Goal: Find specific page/section: Find specific page/section

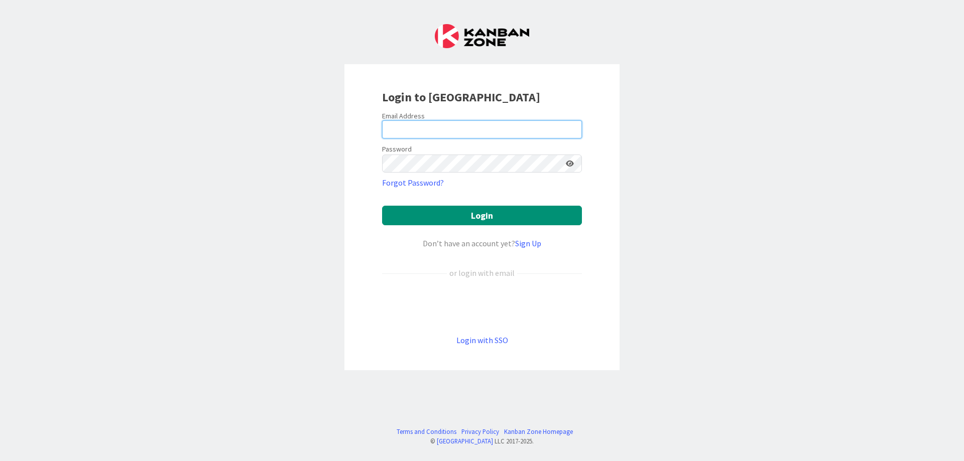
click at [405, 130] on input "email" at bounding box center [482, 130] width 200 height 18
type input "[PERSON_NAME][EMAIL_ADDRESS][DOMAIN_NAME]"
click at [382, 206] on button "Login" at bounding box center [482, 216] width 200 height 20
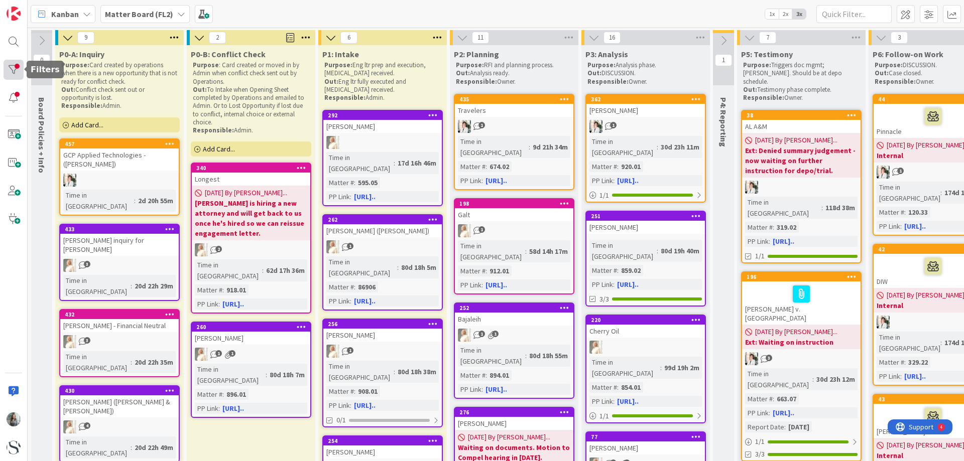
click at [13, 70] on div at bounding box center [14, 70] width 20 height 20
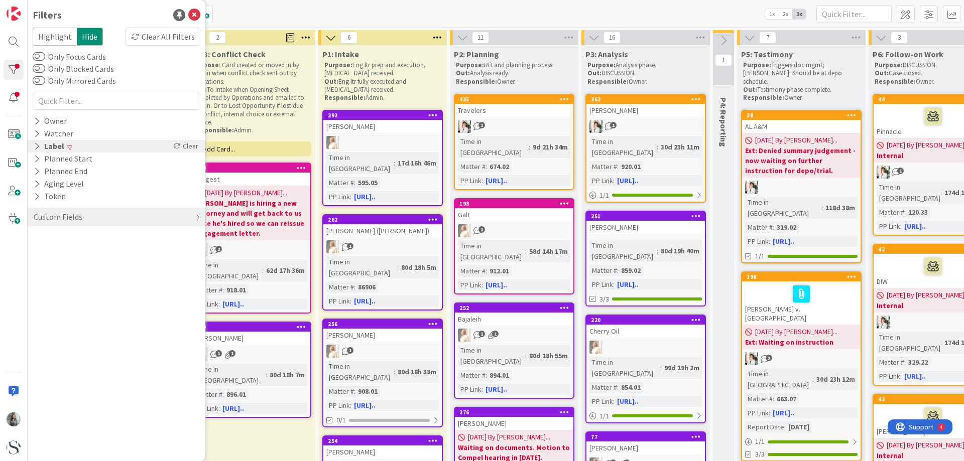
click at [40, 144] on icon at bounding box center [37, 146] width 7 height 9
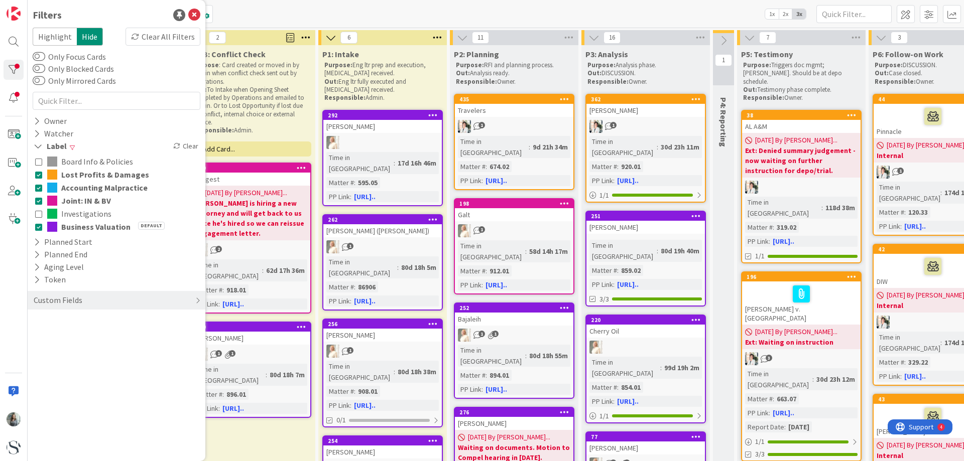
click at [41, 173] on icon at bounding box center [38, 174] width 7 height 7
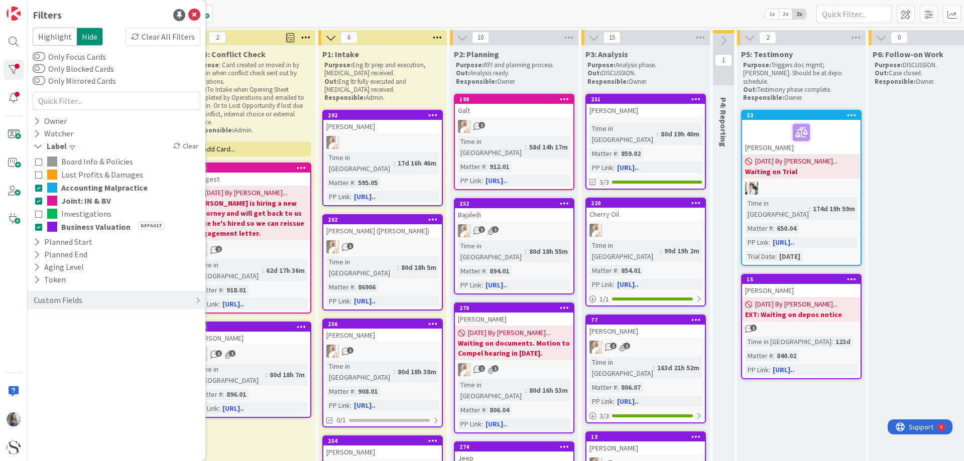
click at [37, 190] on icon at bounding box center [38, 187] width 7 height 7
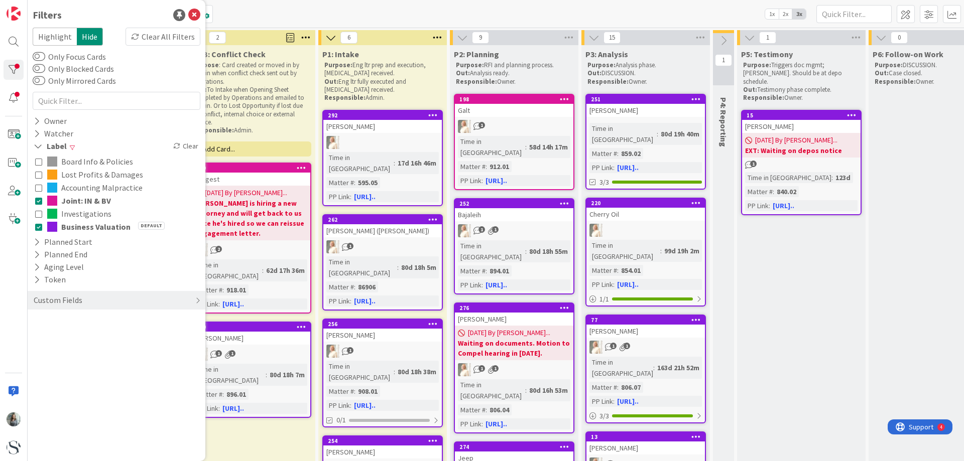
click at [37, 214] on icon at bounding box center [38, 213] width 7 height 7
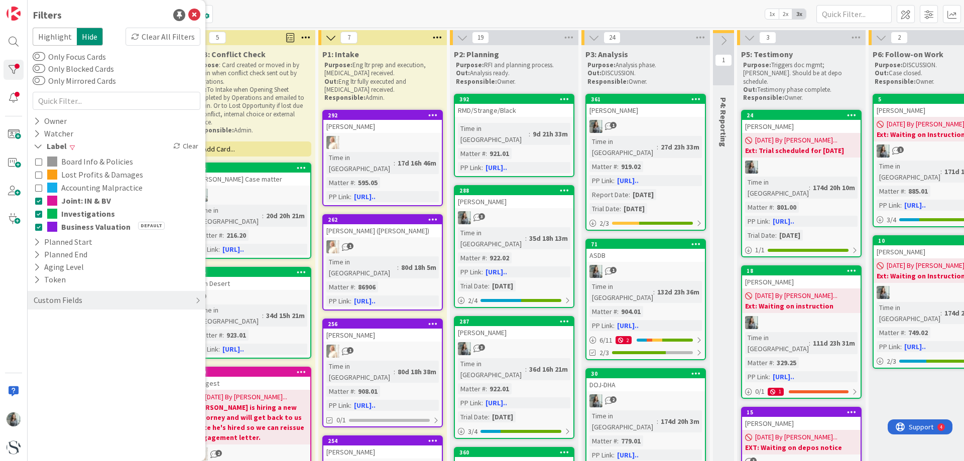
click at [41, 229] on icon at bounding box center [38, 226] width 7 height 7
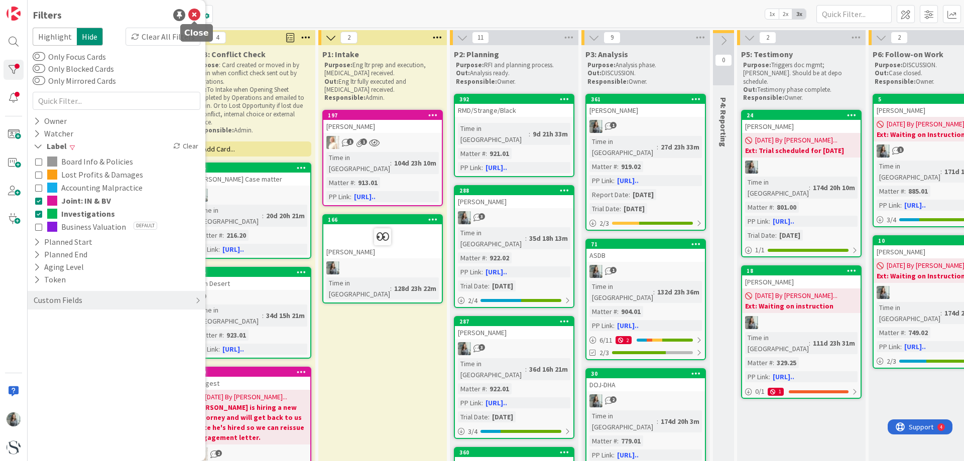
click at [193, 15] on icon at bounding box center [194, 15] width 12 height 12
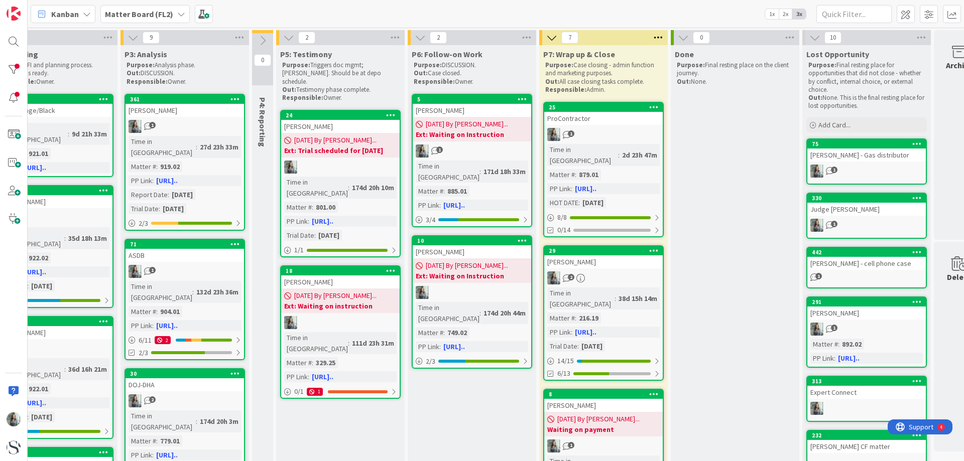
scroll to position [0, 492]
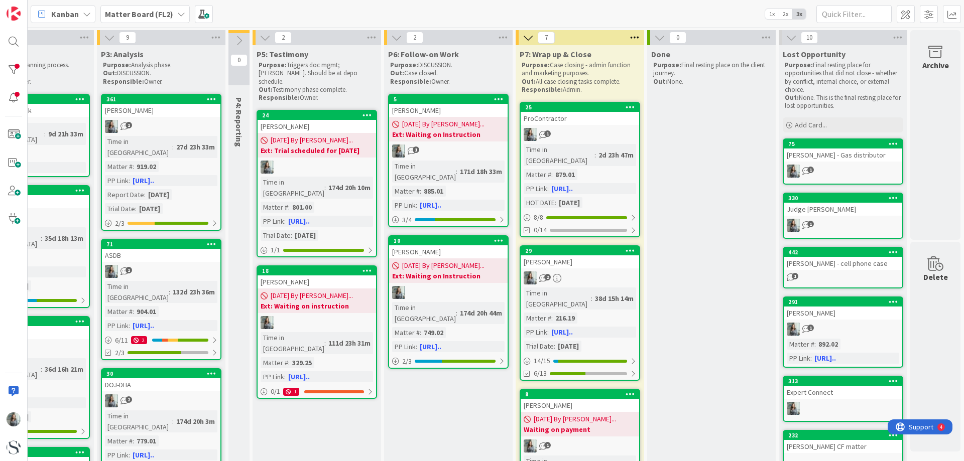
click at [654, 38] on icon at bounding box center [659, 37] width 11 height 11
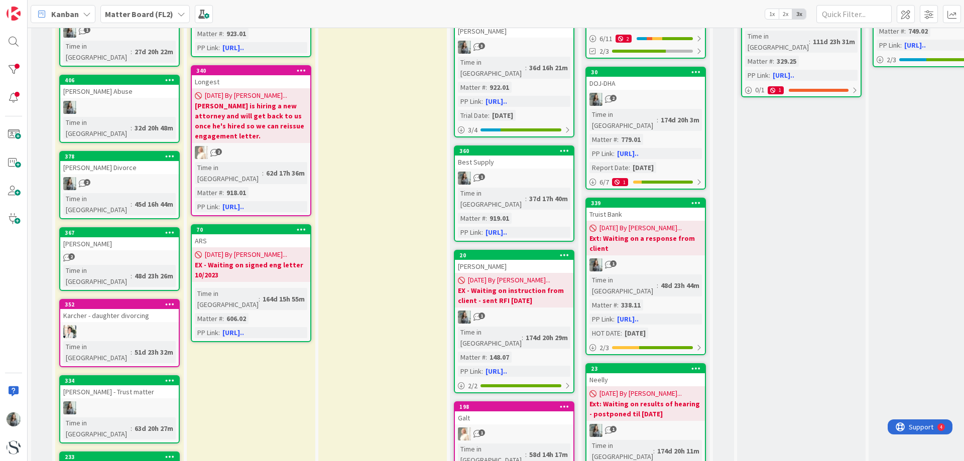
scroll to position [352, 0]
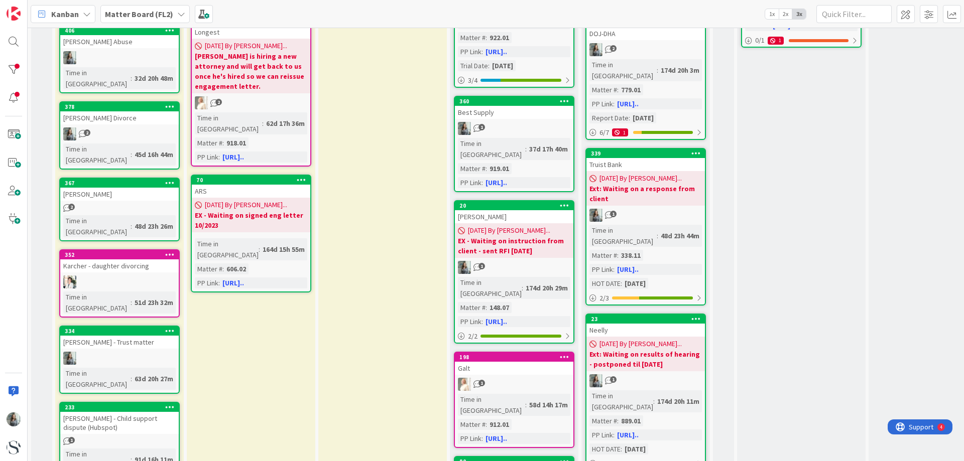
click at [85, 260] on div "Karcher - daughter divorcing" at bounding box center [119, 266] width 119 height 13
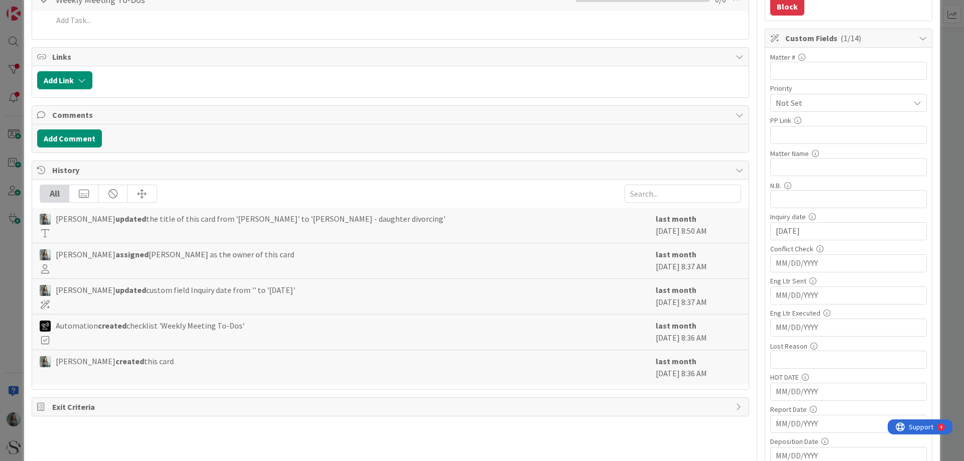
scroll to position [301, 0]
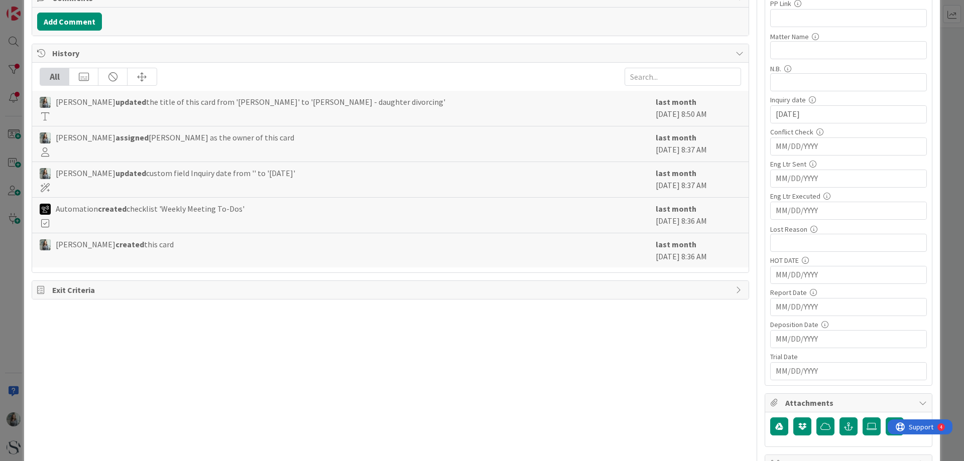
type textarea "x"
click at [785, 244] on input "text" at bounding box center [848, 243] width 157 height 18
type input "high level inquiry"
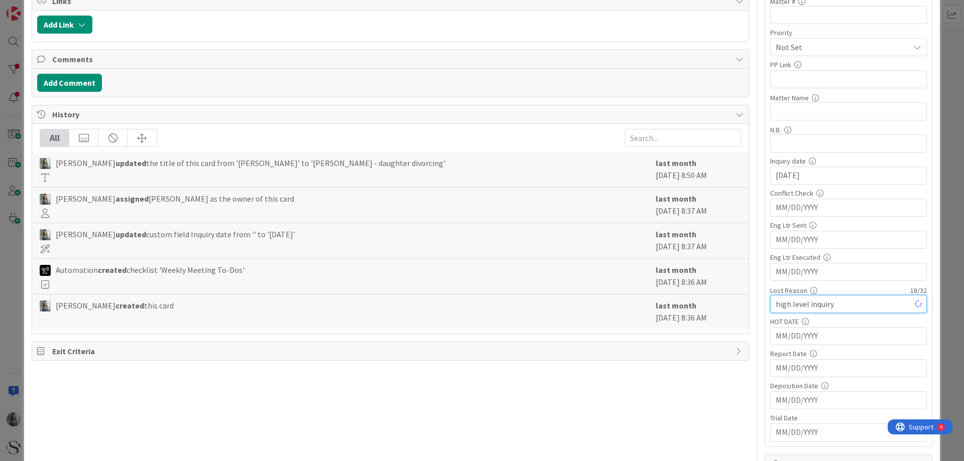
type textarea "x"
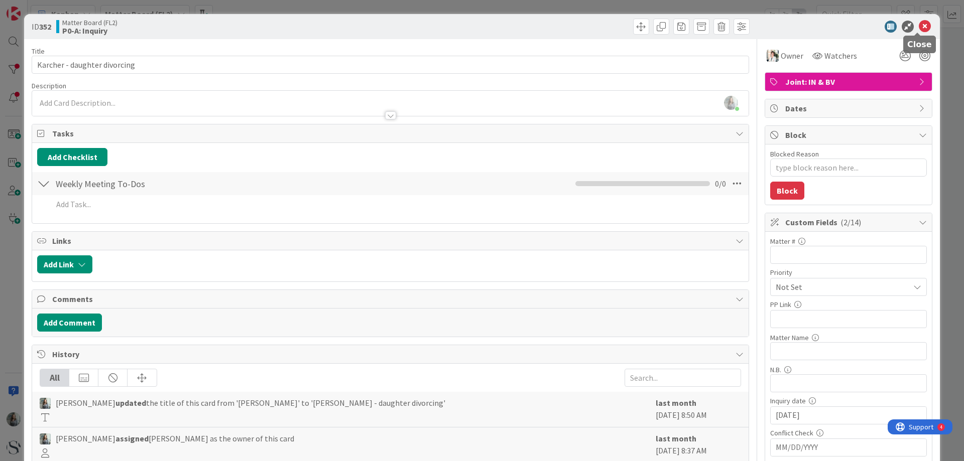
type input "high level inquiry"
click at [919, 24] on icon at bounding box center [925, 27] width 12 height 12
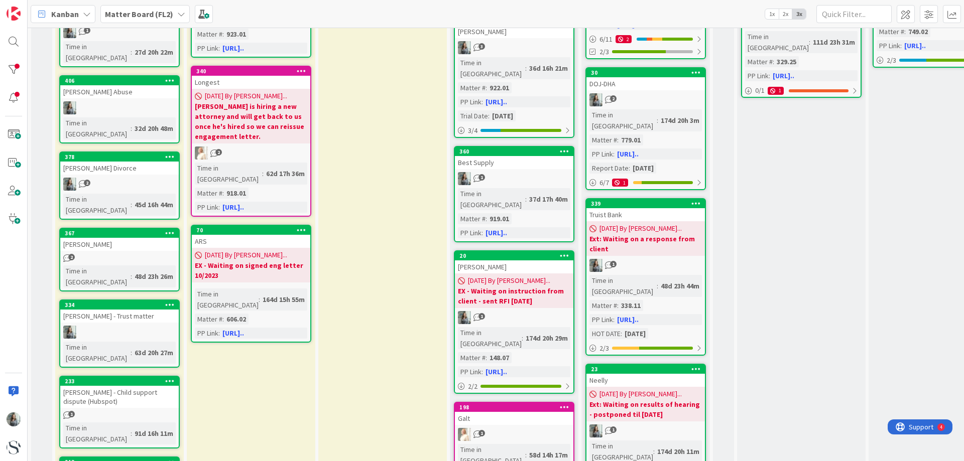
scroll to position [352, 0]
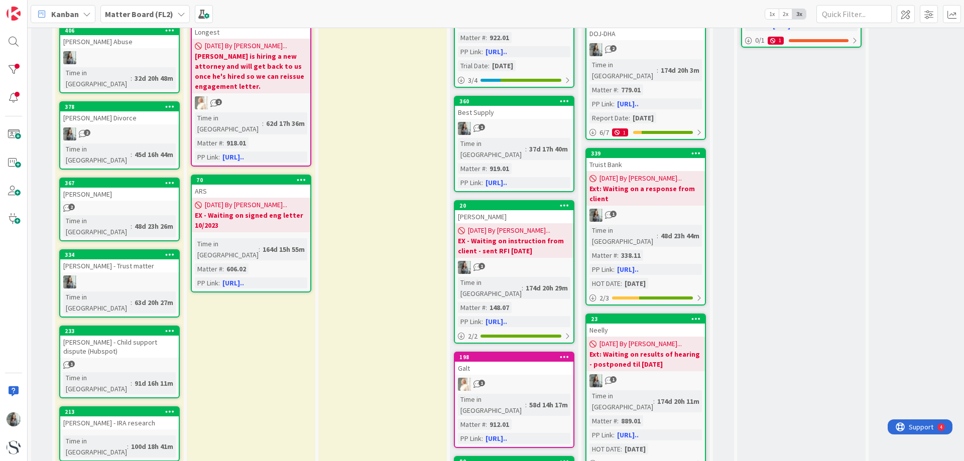
click at [106, 260] on div "[PERSON_NAME] - Trust matter" at bounding box center [119, 266] width 119 height 13
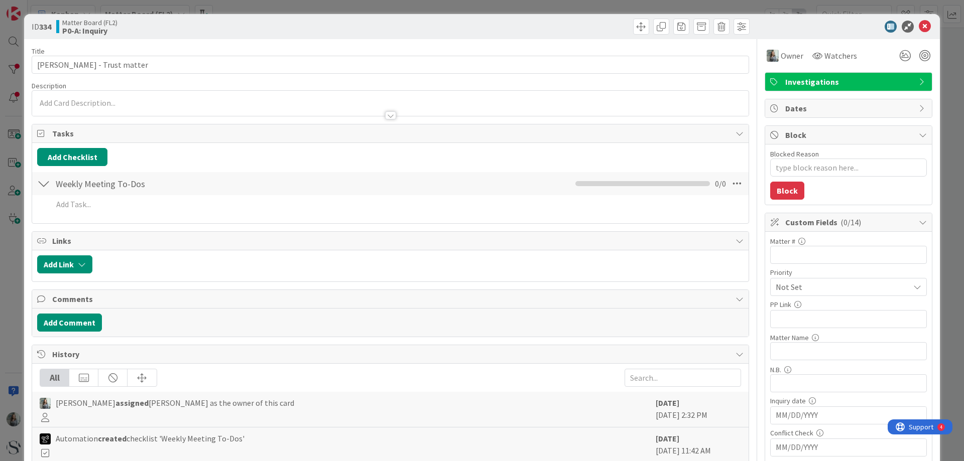
type textarea "x"
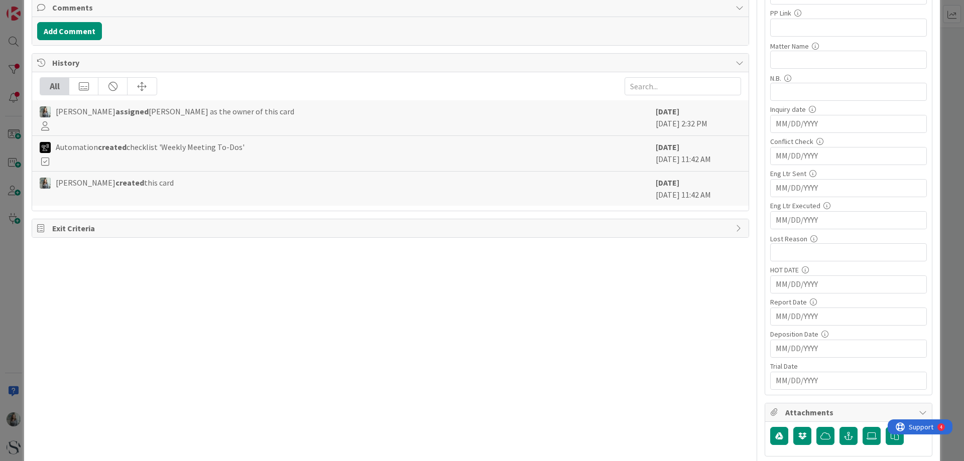
scroll to position [301, 0]
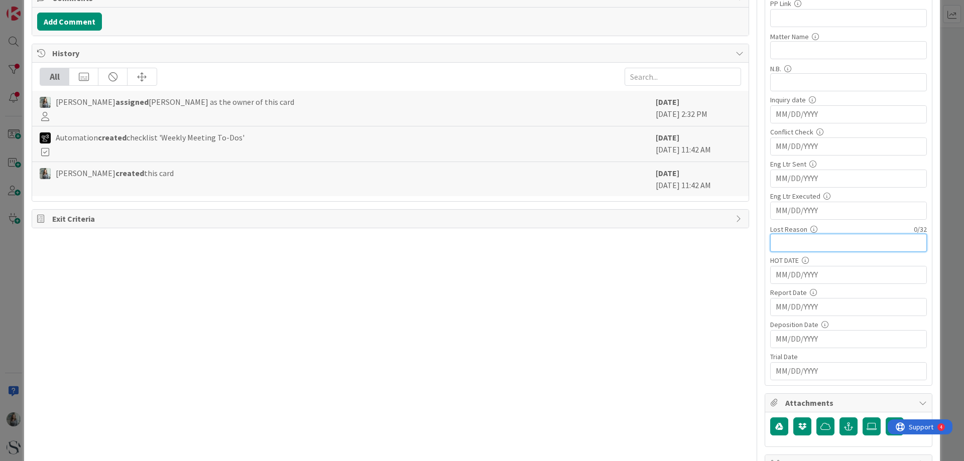
click at [776, 241] on input "text" at bounding box center [848, 243] width 157 height 18
type input "High level inquiry"
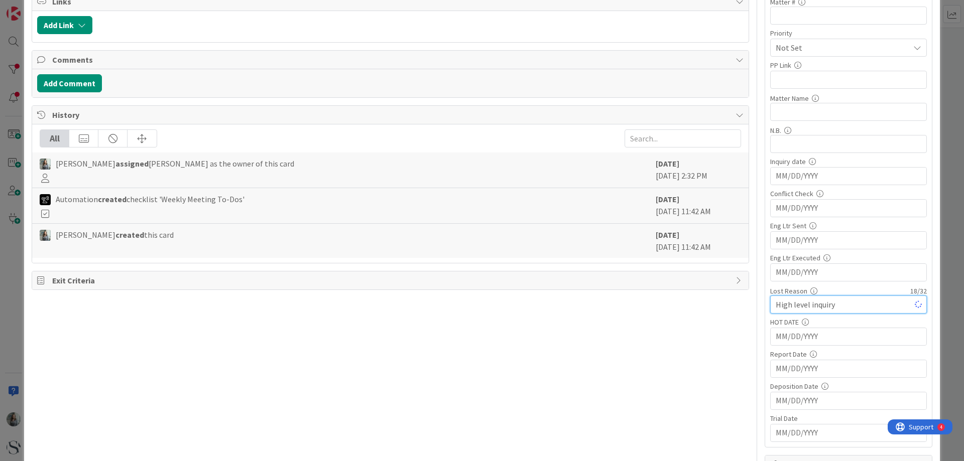
scroll to position [50, 0]
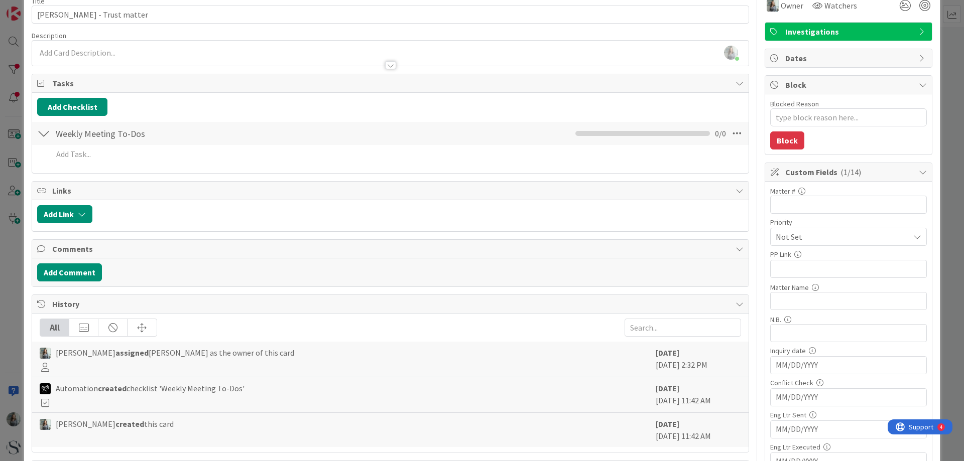
type textarea "x"
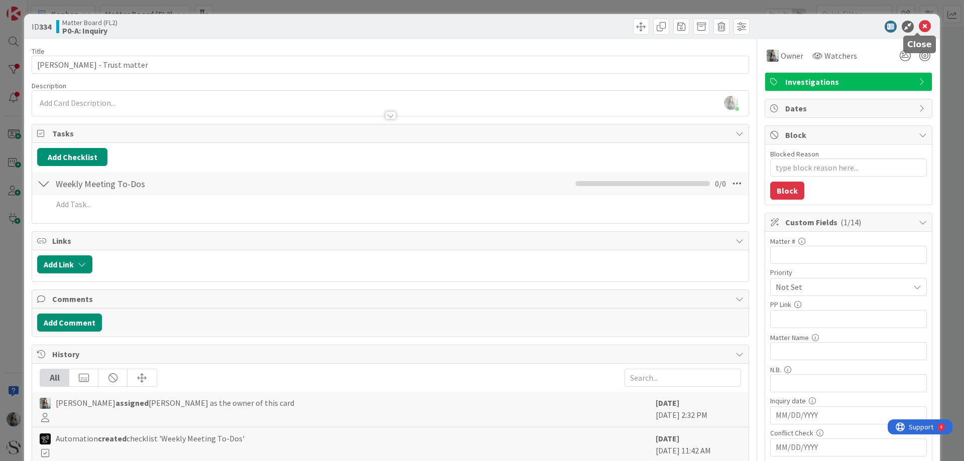
type input "High level inquiry"
click at [923, 28] on icon at bounding box center [925, 27] width 12 height 12
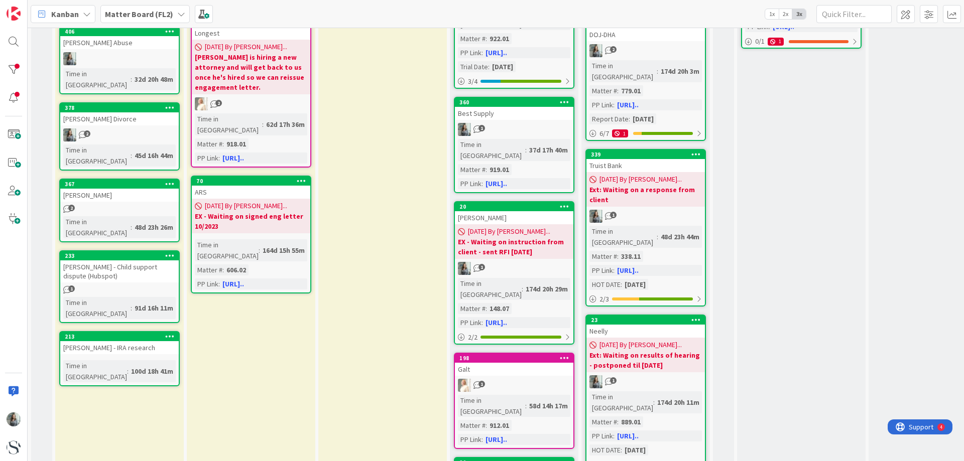
scroll to position [375, 0]
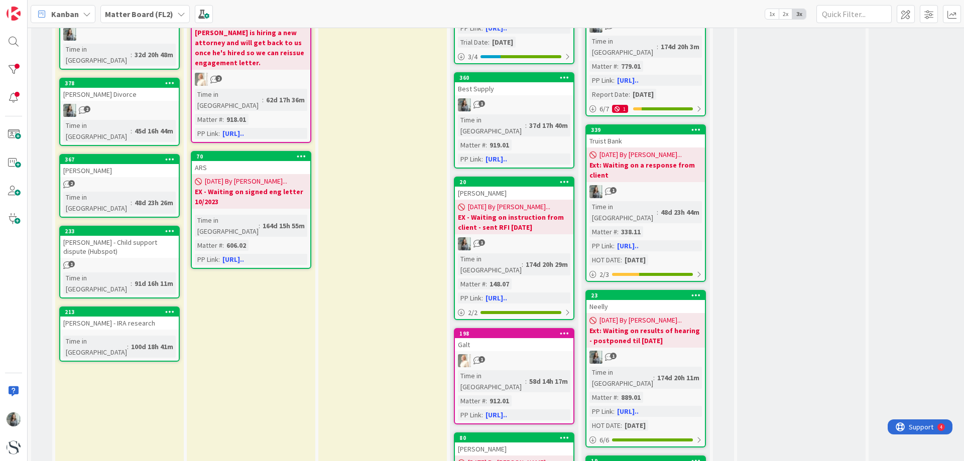
click at [100, 307] on link "213 [PERSON_NAME] - IRA research Time in [GEOGRAPHIC_DATA] : 100d 18h 41m" at bounding box center [119, 334] width 121 height 55
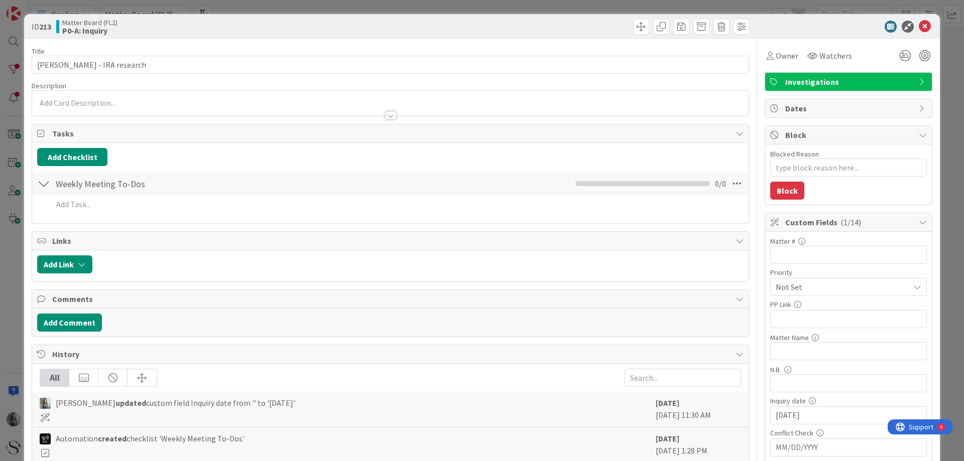
type textarea "x"
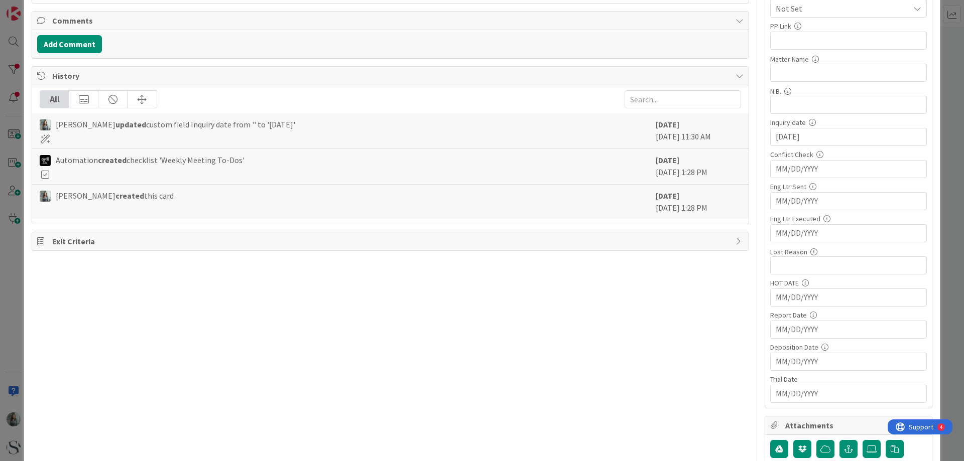
scroll to position [301, 0]
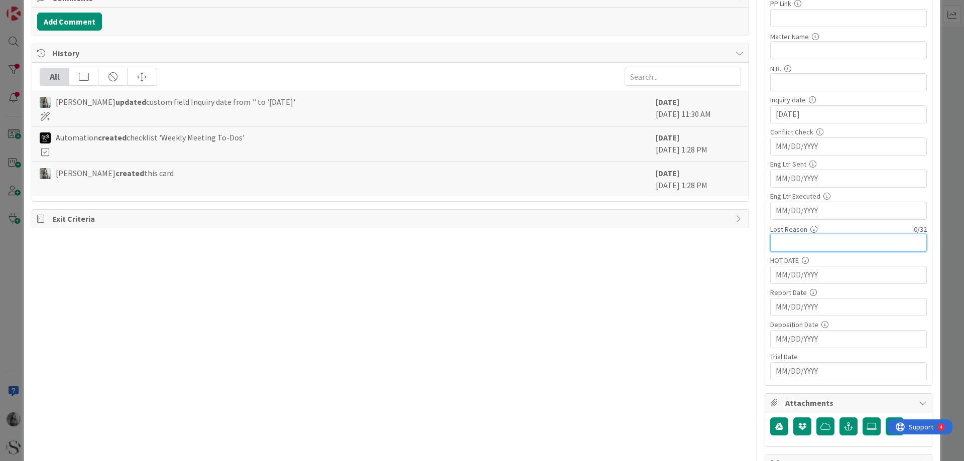
click at [788, 245] on input "text" at bounding box center [848, 243] width 157 height 18
type input "High level inquiry"
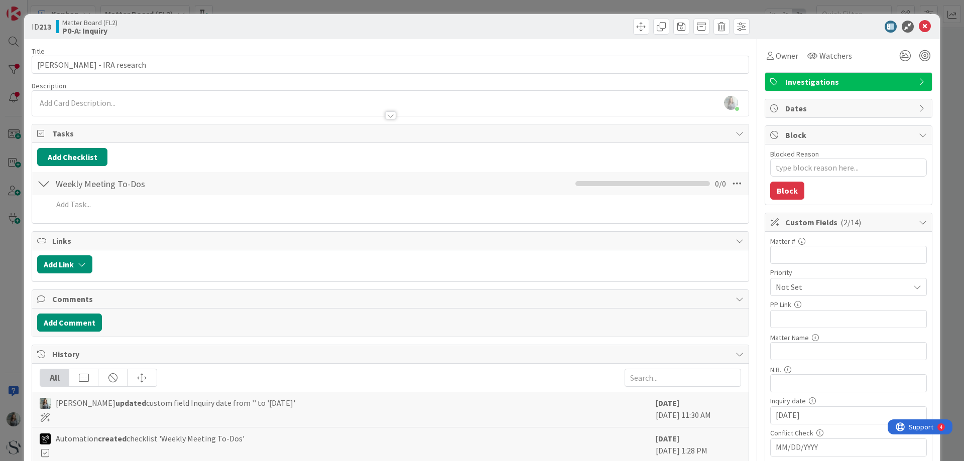
type textarea "x"
type input "High level inquiry"
click at [921, 23] on icon at bounding box center [925, 27] width 12 height 12
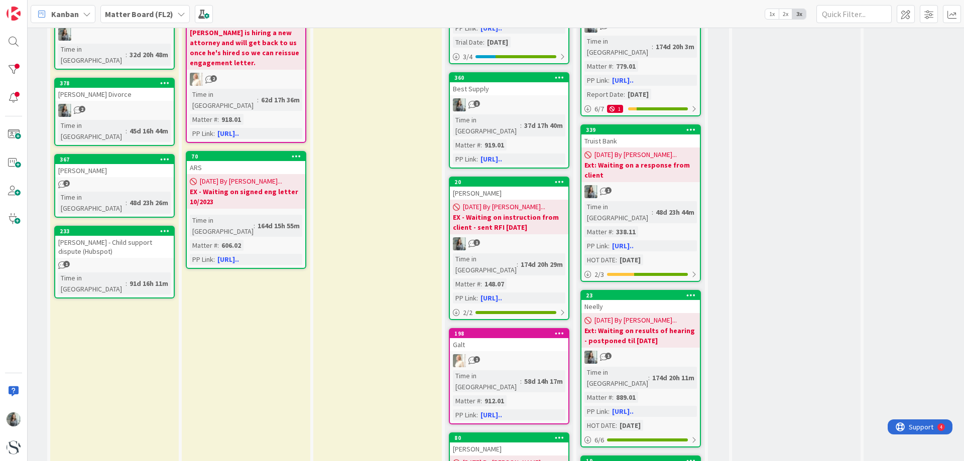
scroll to position [375, 0]
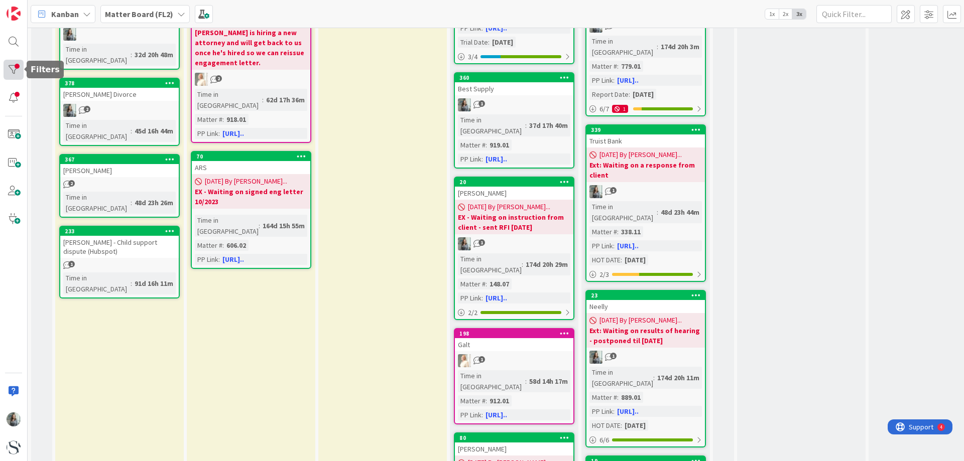
click at [18, 69] on div at bounding box center [14, 70] width 20 height 20
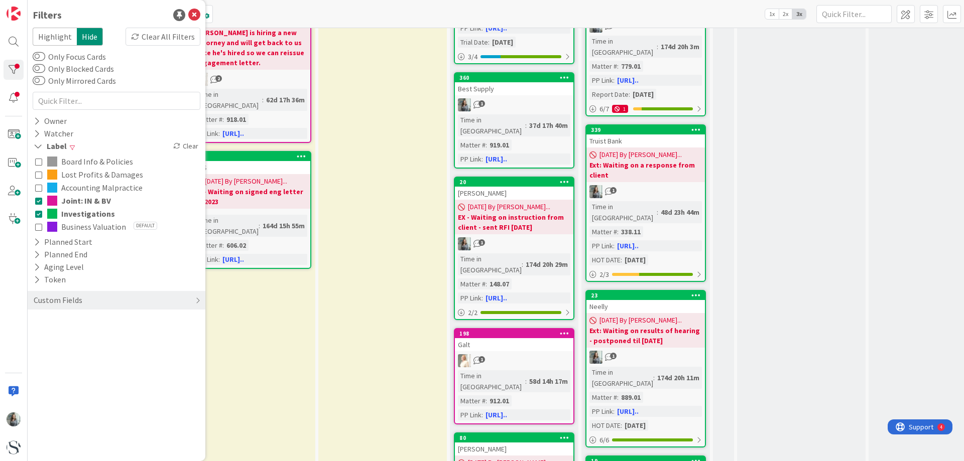
click at [37, 177] on icon at bounding box center [38, 174] width 7 height 7
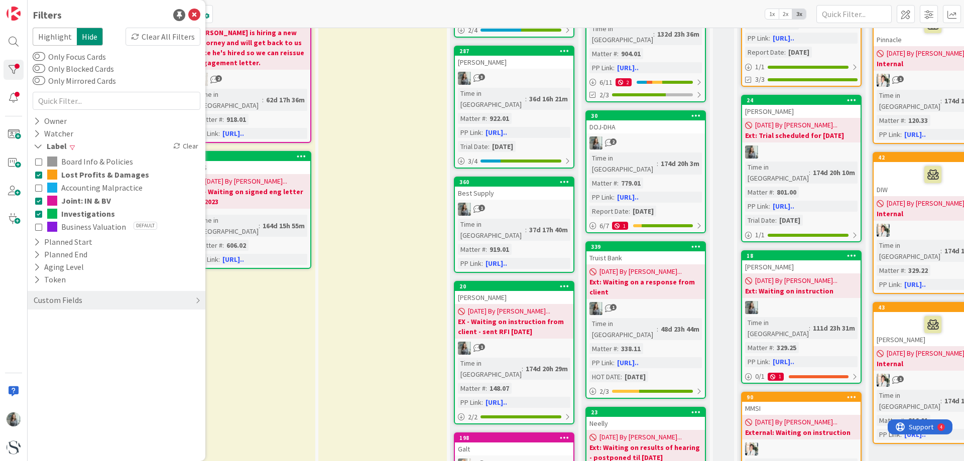
click at [40, 188] on icon at bounding box center [38, 187] width 7 height 7
click at [39, 203] on icon at bounding box center [38, 200] width 7 height 7
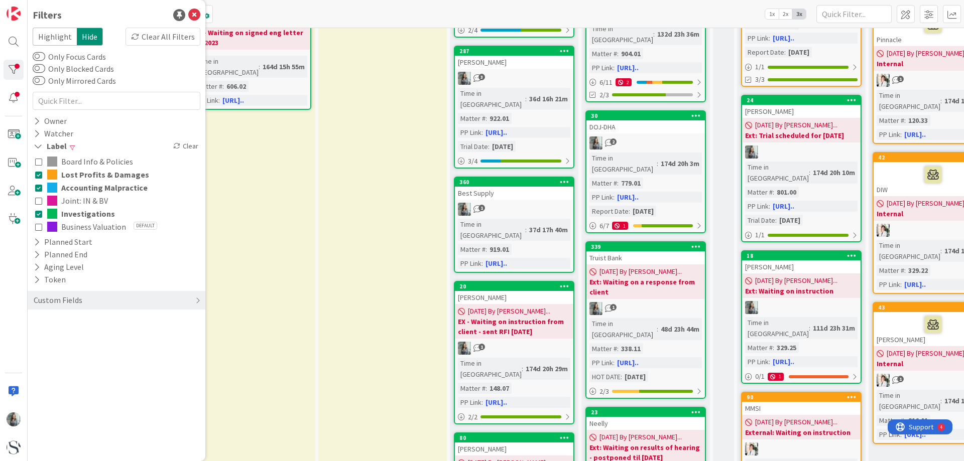
click at [39, 216] on icon at bounding box center [38, 213] width 7 height 7
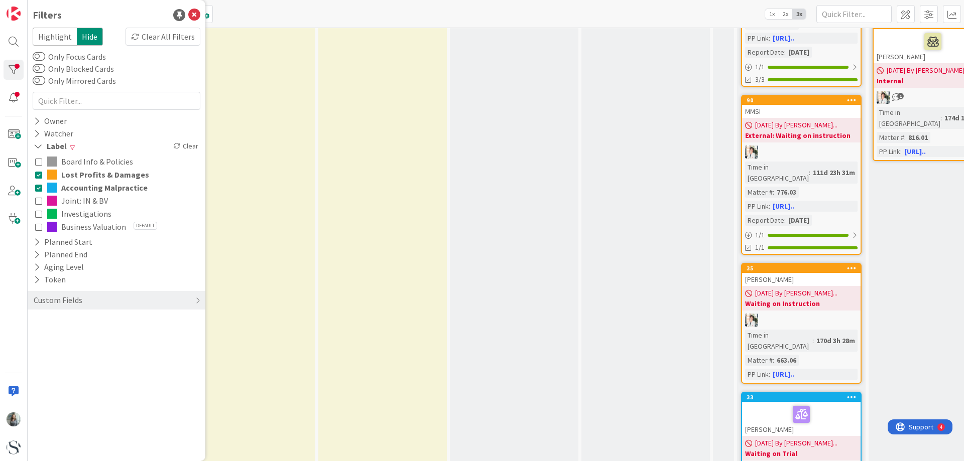
click at [39, 230] on icon at bounding box center [38, 226] width 7 height 7
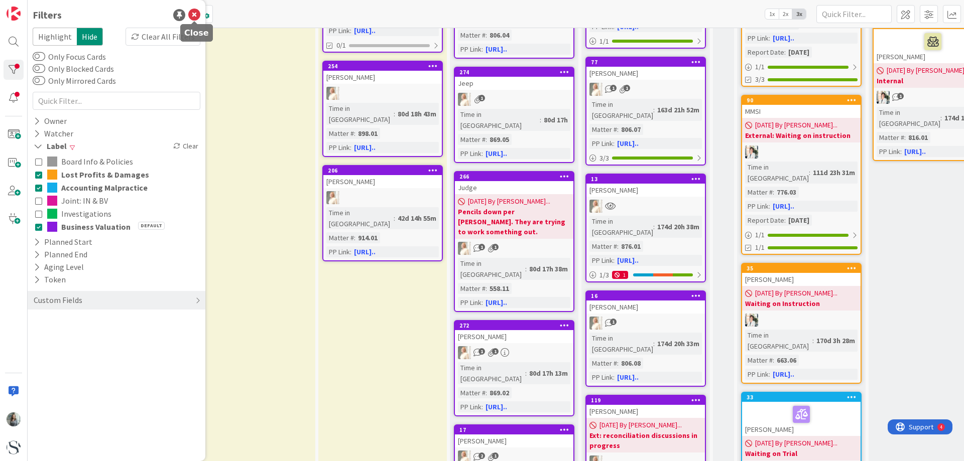
click at [195, 13] on icon at bounding box center [194, 15] width 12 height 12
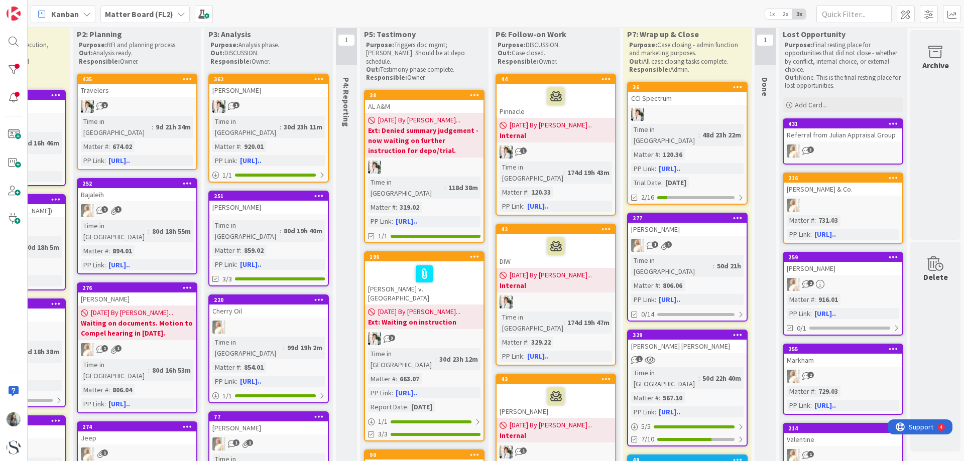
scroll to position [0, 385]
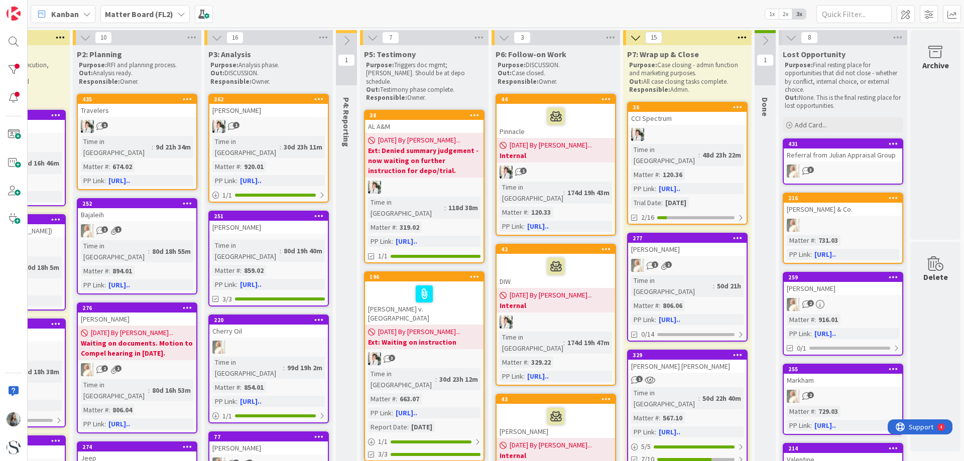
click at [786, 38] on icon at bounding box center [791, 37] width 11 height 11
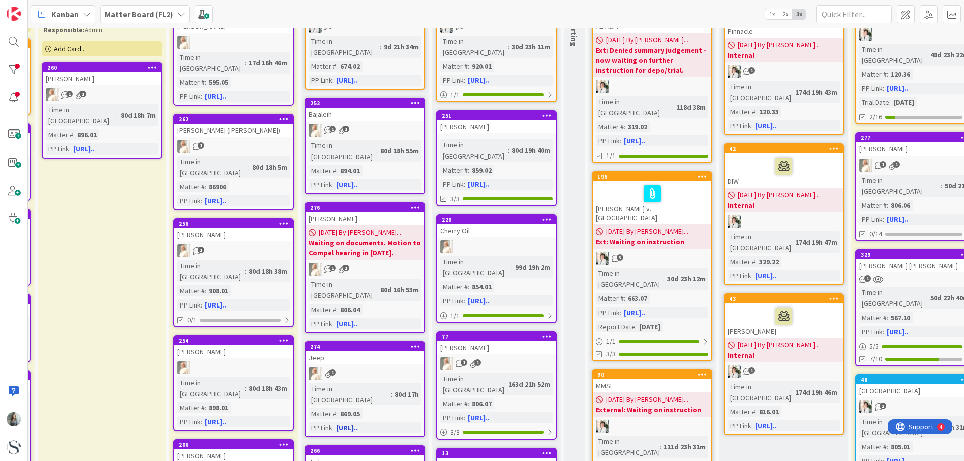
scroll to position [50, 149]
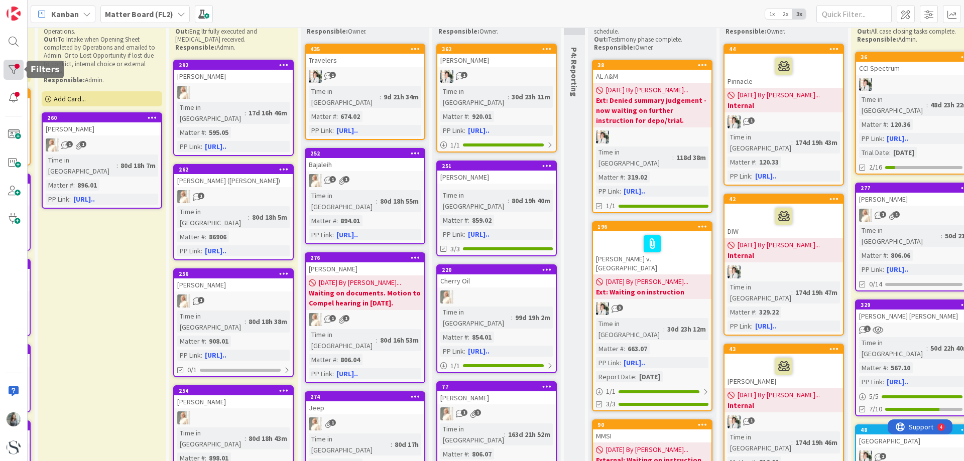
drag, startPoint x: 13, startPoint y: 73, endPoint x: 21, endPoint y: 74, distance: 8.7
click at [13, 73] on div at bounding box center [14, 70] width 20 height 20
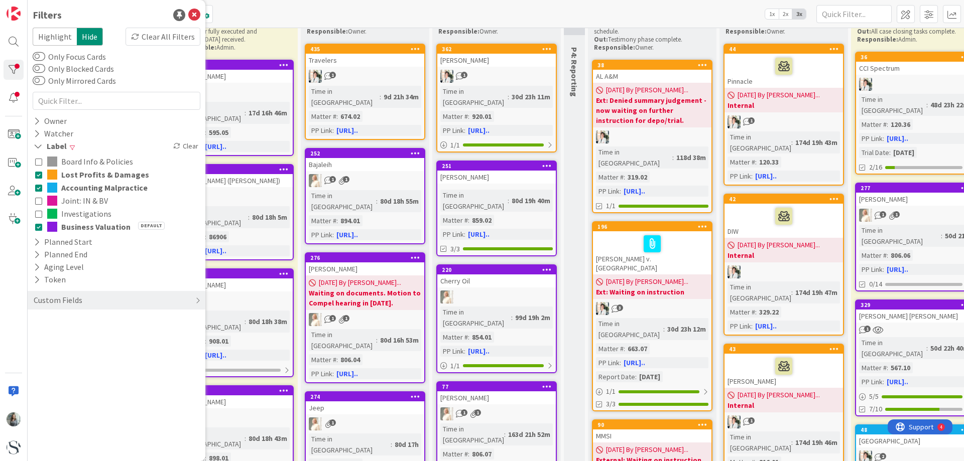
click at [36, 175] on icon at bounding box center [38, 174] width 7 height 7
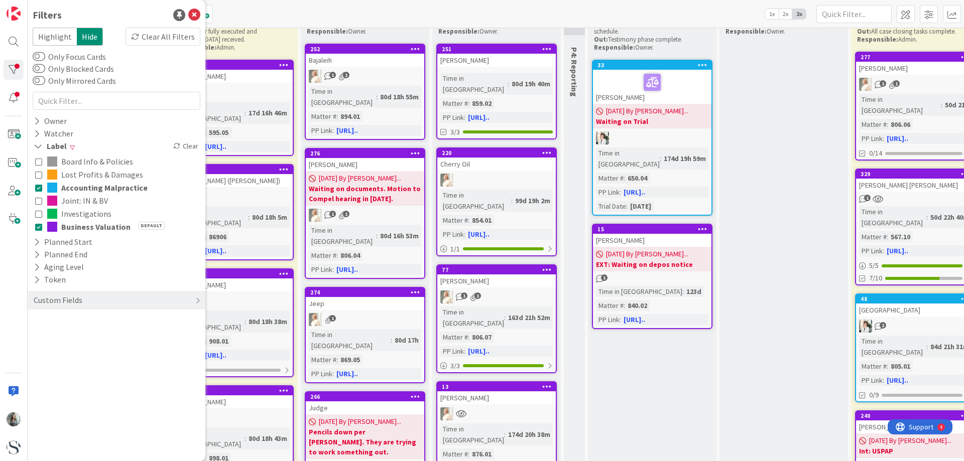
click at [40, 186] on icon at bounding box center [38, 187] width 7 height 7
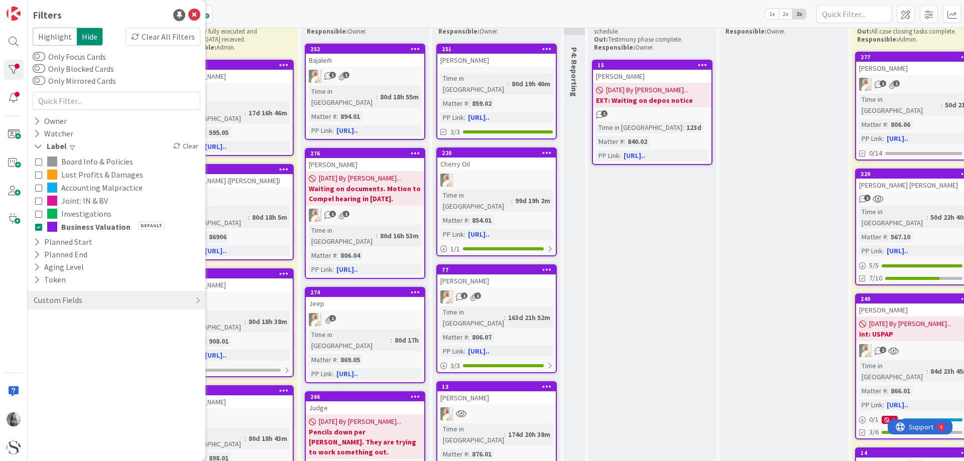
click at [37, 214] on icon at bounding box center [38, 213] width 7 height 7
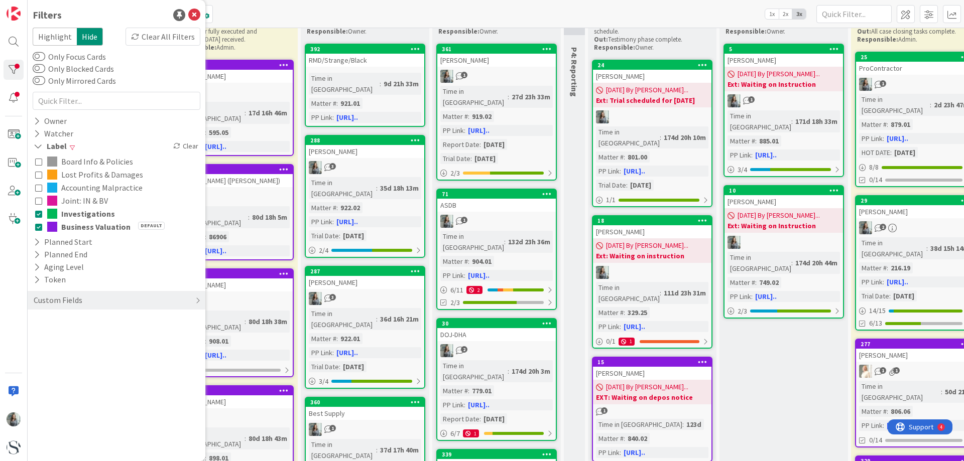
click at [38, 227] on icon at bounding box center [38, 226] width 7 height 7
